Goal: Information Seeking & Learning: Learn about a topic

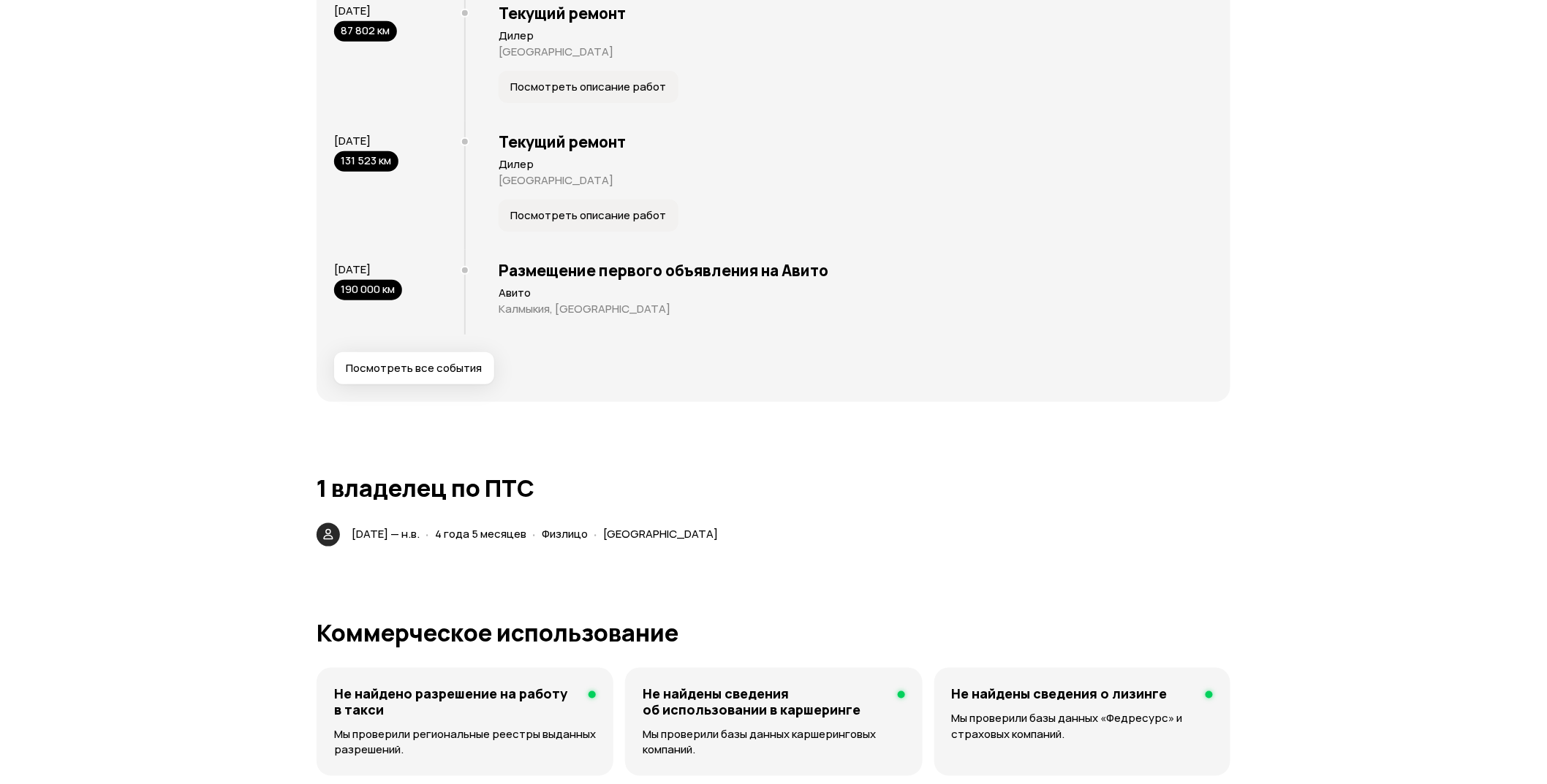
scroll to position [3311, 0]
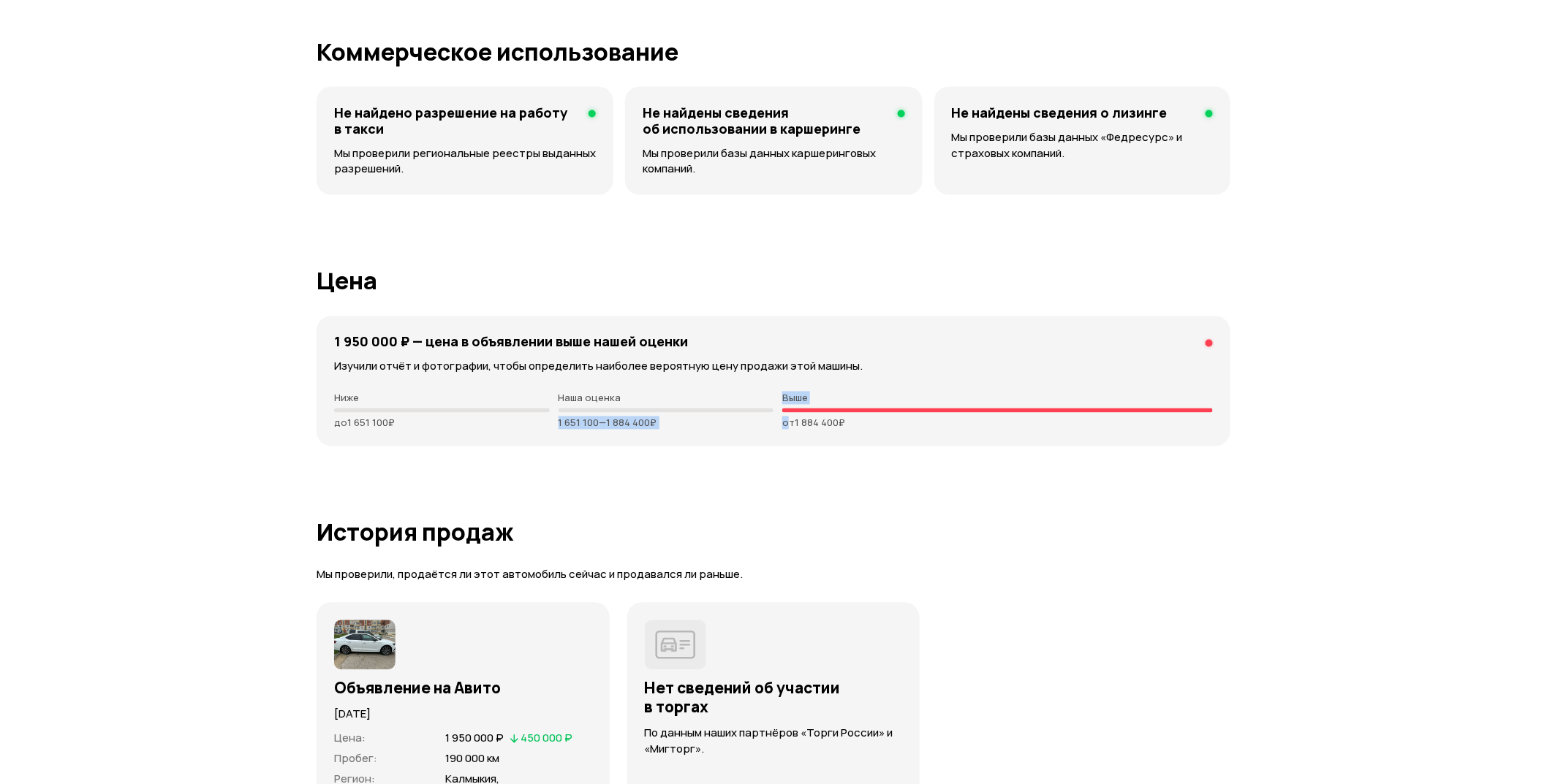
drag, startPoint x: 556, startPoint y: 417, endPoint x: 786, endPoint y: 417, distance: 230.0
click at [786, 417] on div "Ниже до 1 651 100 ₽ Наша оценка 1 651 100 — 1 884 400 ₽ Выше от 1 884 400 ₽" at bounding box center [774, 410] width 879 height 37
click at [652, 425] on p "1 651 100 — 1 884 400 ₽" at bounding box center [666, 423] width 216 height 12
drag, startPoint x: 331, startPoint y: 421, endPoint x: 442, endPoint y: 413, distance: 111.3
click at [442, 413] on div "1 950 000 ₽ — цена в объявлении выше нашей оценки Изучили отчёт и фотографии, ч…" at bounding box center [773, 381] width 914 height 130
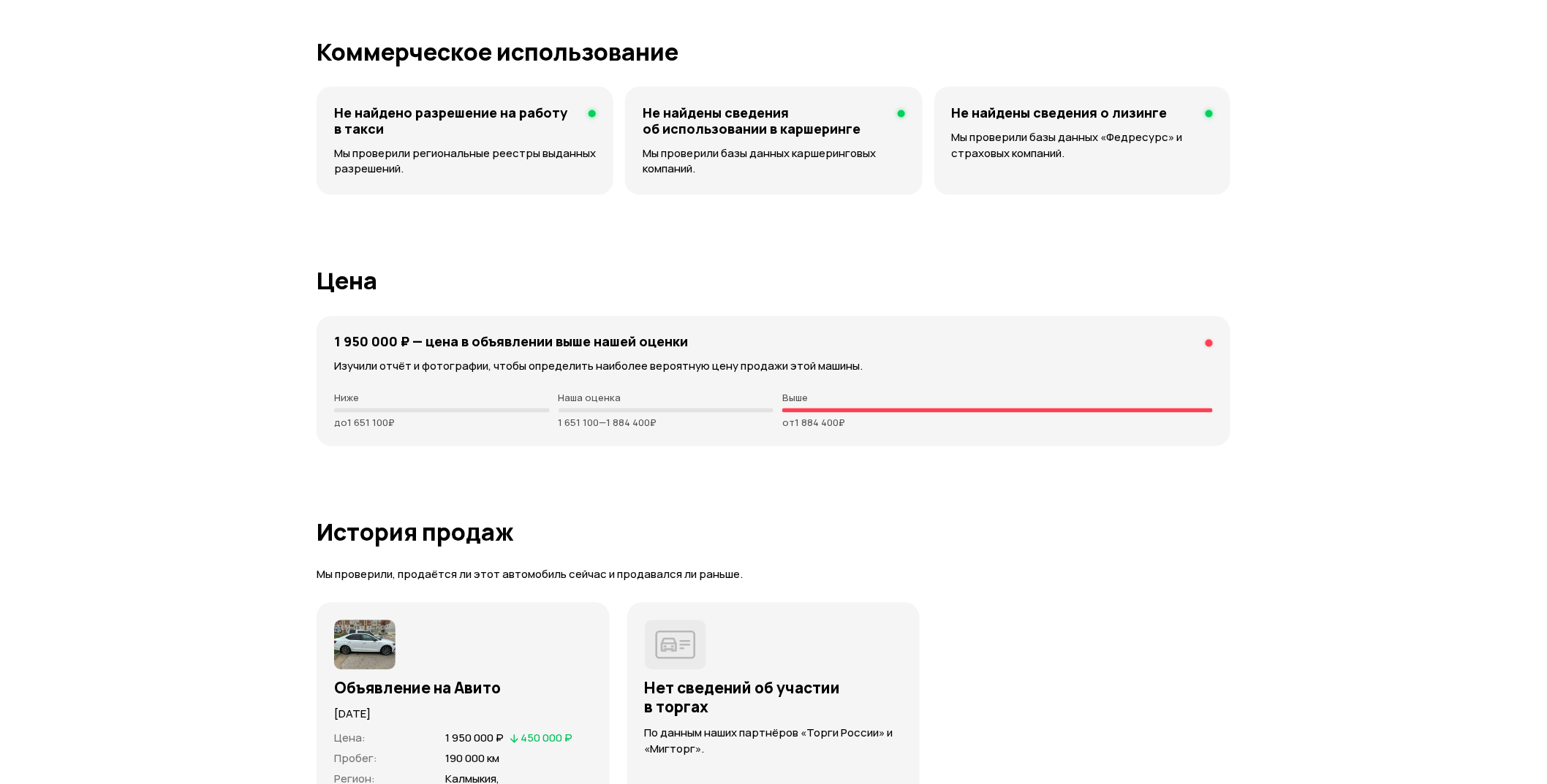
click at [344, 413] on div "Ниже до 1 651 100 ₽" at bounding box center [441, 410] width 216 height 37
click at [349, 420] on p "до 1 651 100 ₽" at bounding box center [441, 423] width 216 height 12
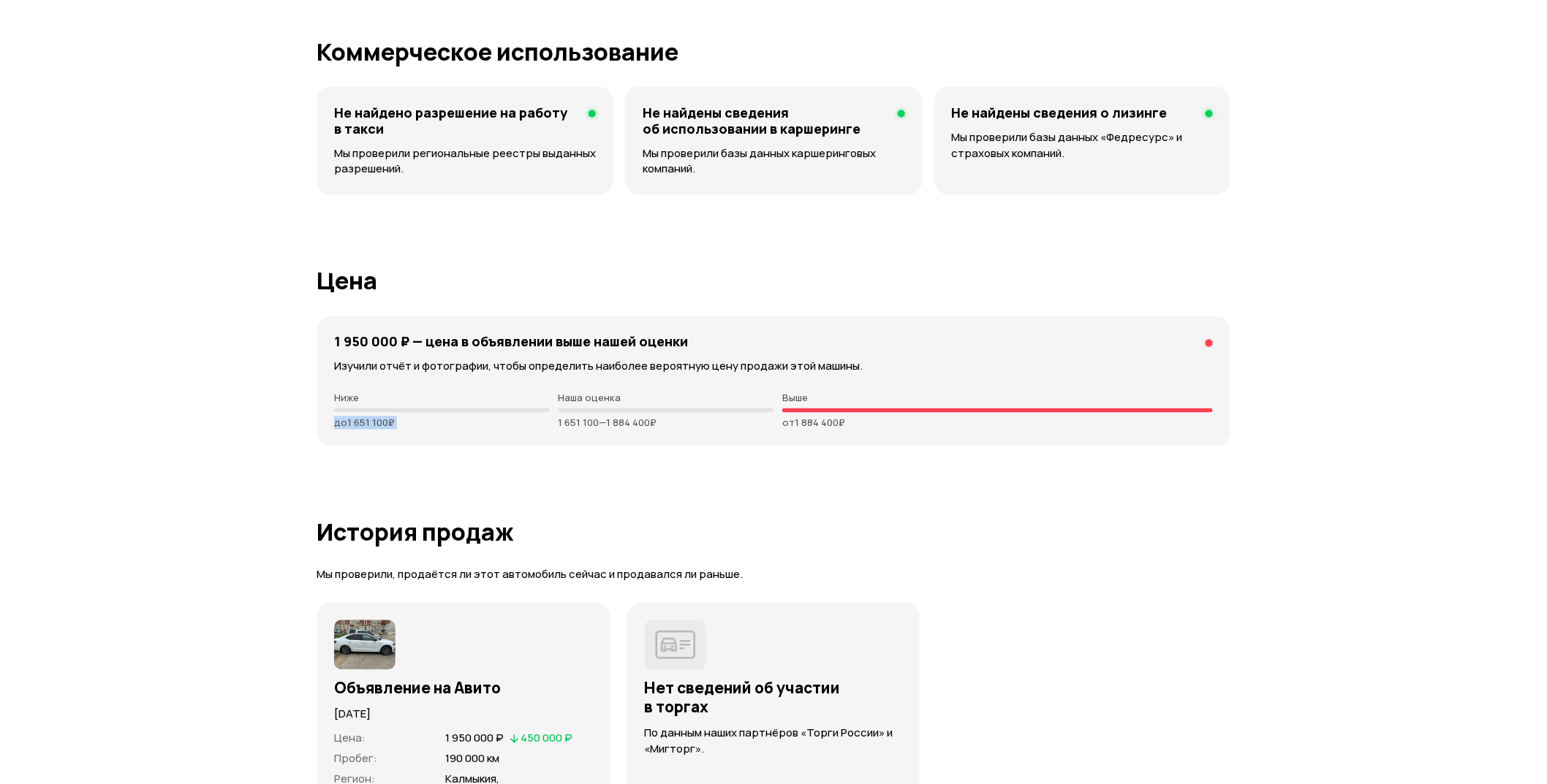
click at [349, 420] on p "до 1 651 100 ₽" at bounding box center [441, 423] width 216 height 12
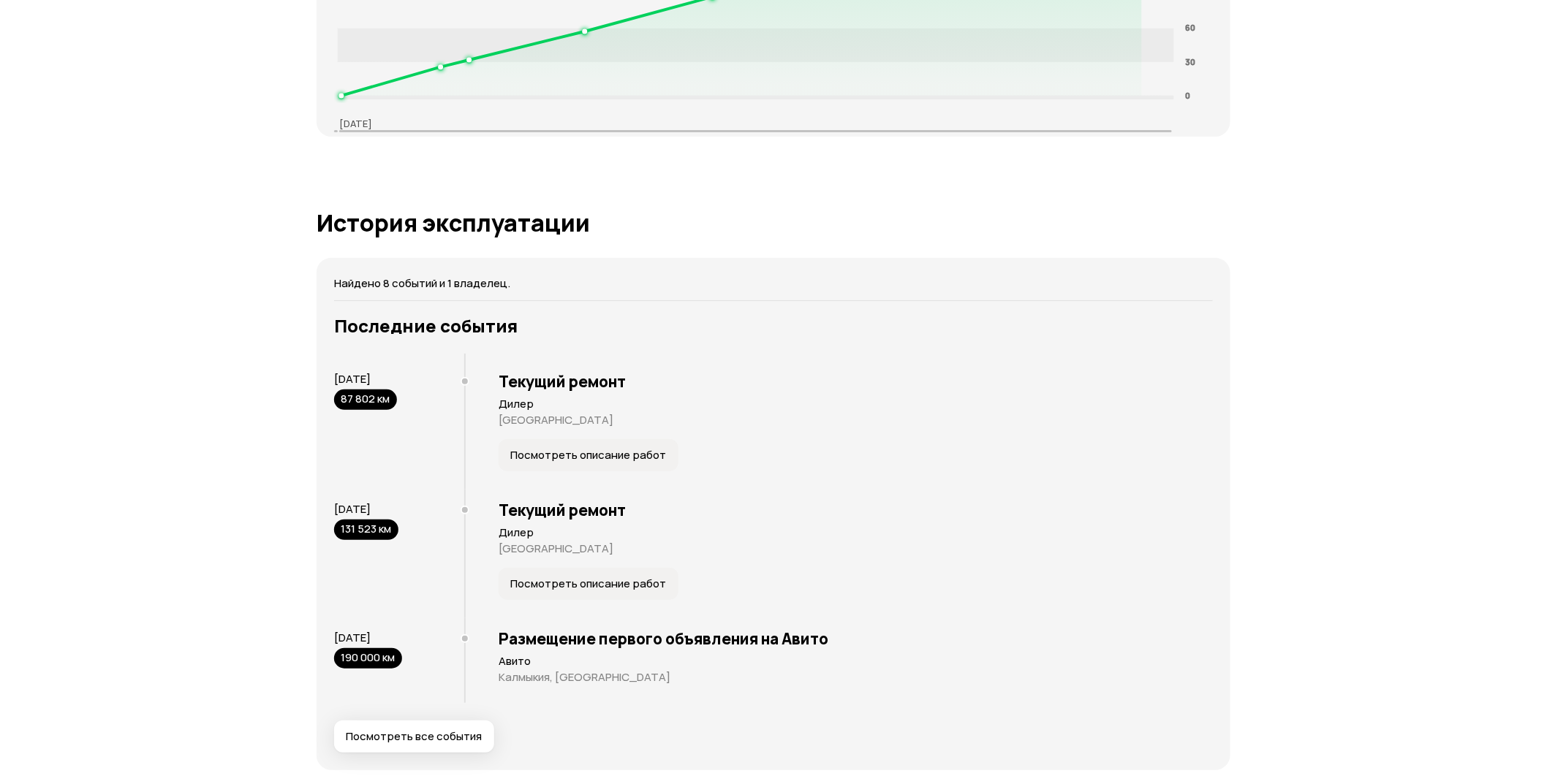
scroll to position [1976, 0]
